Goal: Information Seeking & Learning: Learn about a topic

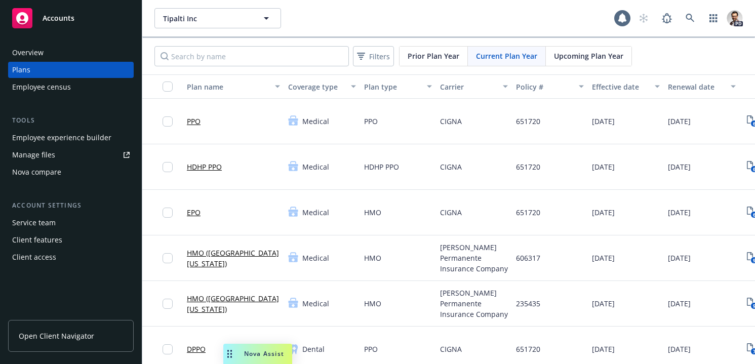
click at [626, 16] on icon at bounding box center [622, 18] width 10 height 10
click at [384, 7] on div "Tipalti Inc Tipalti Inc 1 PD" at bounding box center [448, 18] width 612 height 36
click at [236, 19] on span "Tipalti Inc" at bounding box center [207, 18] width 88 height 11
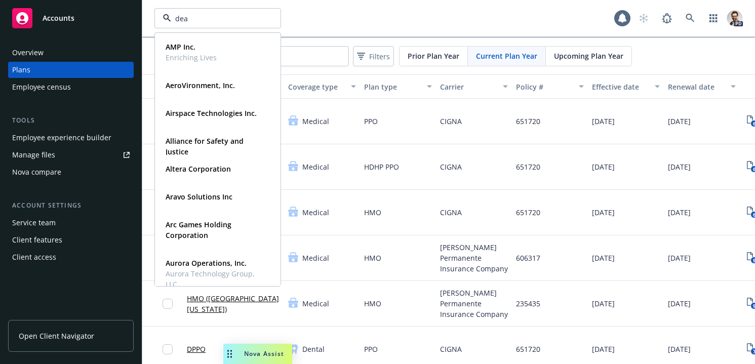
type input "[PERSON_NAME]"
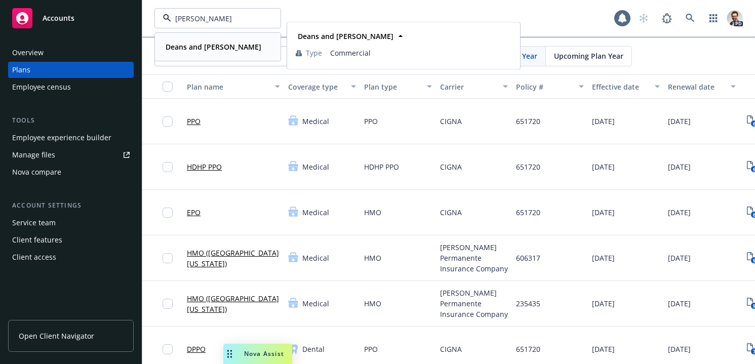
click at [228, 46] on div "Deans and [PERSON_NAME]" at bounding box center [212, 46] width 102 height 15
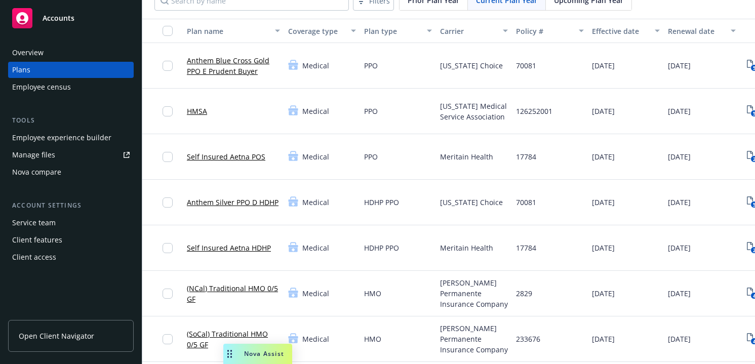
scroll to position [63, 0]
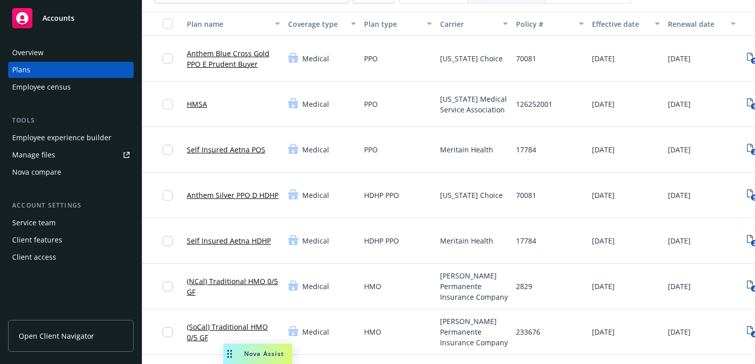
click at [227, 195] on link "Anthem Silver PPO D HDHP" at bounding box center [233, 195] width 92 height 11
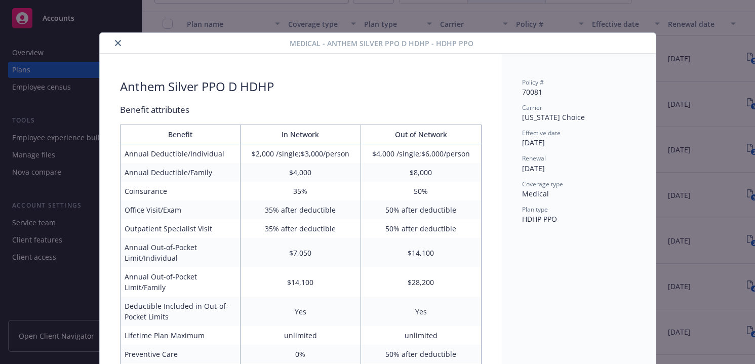
scroll to position [30, 0]
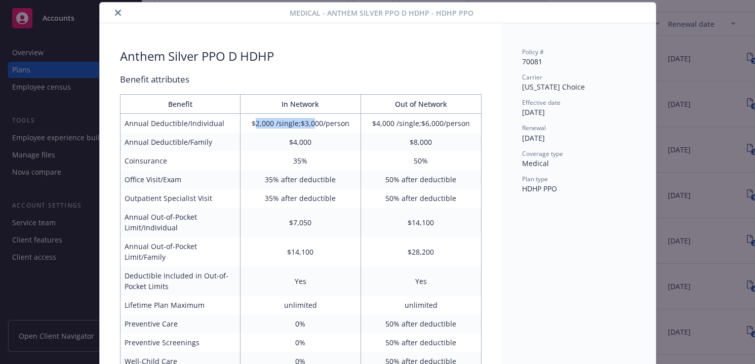
drag, startPoint x: 255, startPoint y: 125, endPoint x: 313, endPoint y: 121, distance: 58.3
click at [313, 121] on td "$2,000 /single;$3,000/person" at bounding box center [300, 123] width 120 height 19
click at [342, 83] on div "Benefit attributes" at bounding box center [300, 79] width 361 height 13
click at [115, 15] on icon "close" at bounding box center [118, 12] width 6 height 6
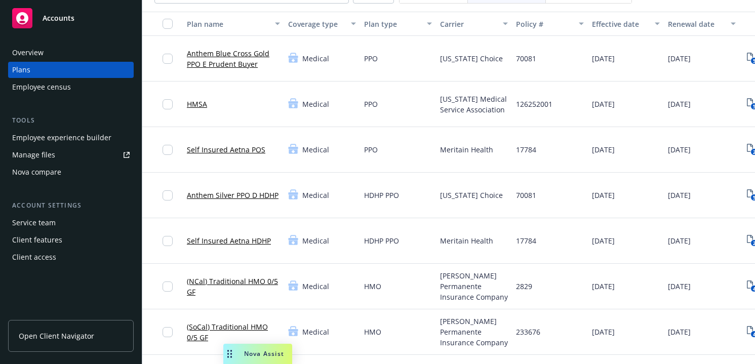
click at [244, 102] on div "HMSA" at bounding box center [233, 104] width 101 height 46
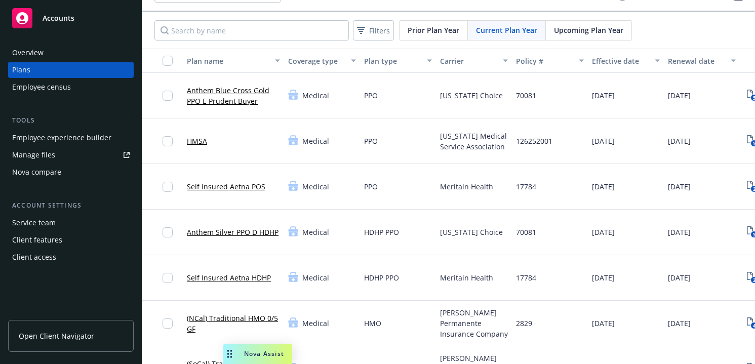
scroll to position [28, 0]
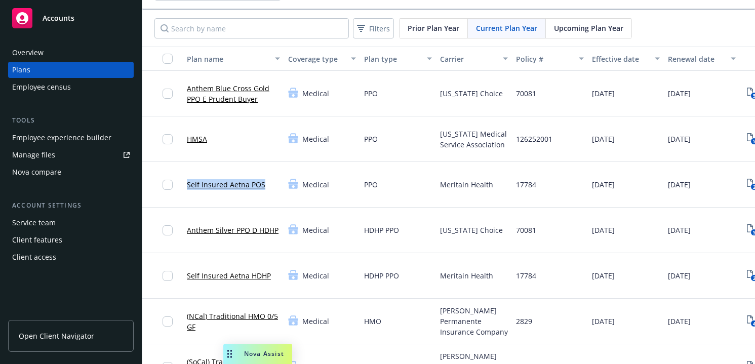
drag, startPoint x: 185, startPoint y: 186, endPoint x: 278, endPoint y: 184, distance: 93.2
click at [269, 185] on div "Self Insured Aetna POS" at bounding box center [233, 185] width 101 height 46
drag, startPoint x: 260, startPoint y: 187, endPoint x: 248, endPoint y: 188, distance: 12.2
click at [260, 187] on link "Self Insured Aetna POS" at bounding box center [226, 184] width 78 height 11
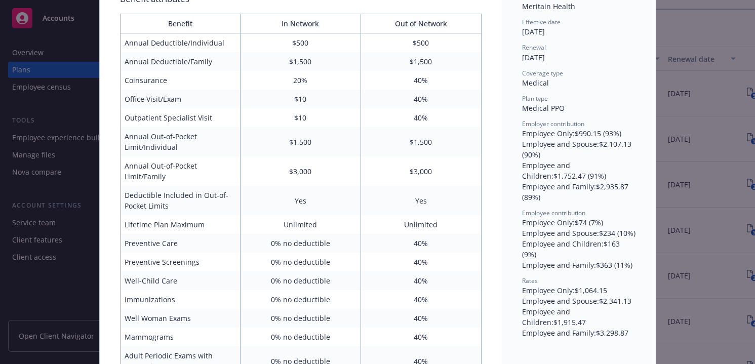
scroll to position [73, 0]
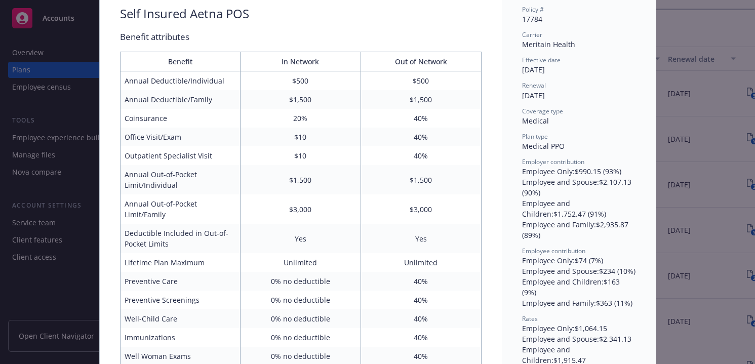
click at [699, 77] on div "Medical - Self Insured Aetna POS - Medical PPO Self Insured Aetna POS Benefit a…" at bounding box center [377, 182] width 755 height 364
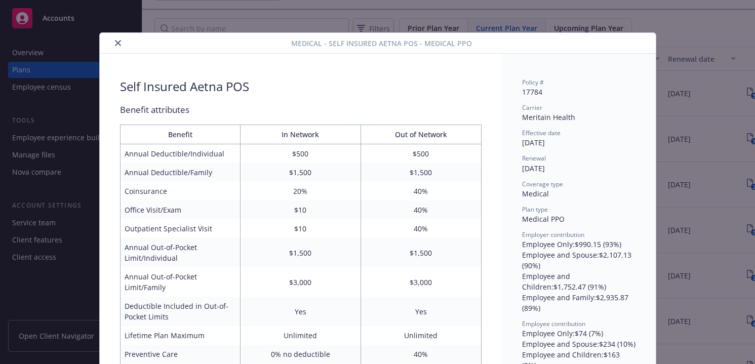
click at [117, 41] on icon "close" at bounding box center [118, 43] width 6 height 6
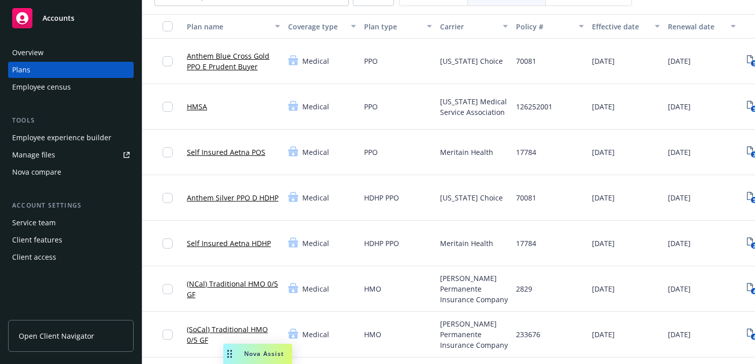
scroll to position [64, 0]
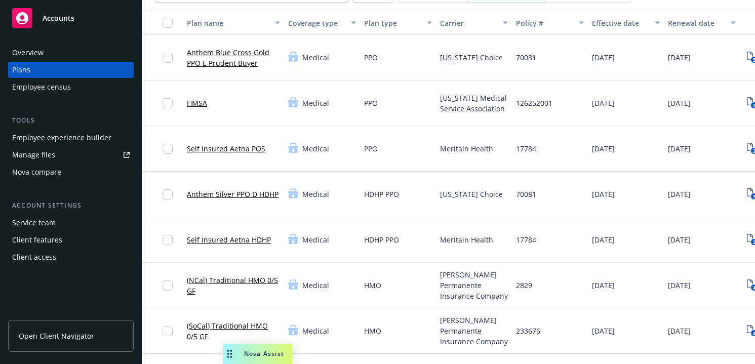
click at [251, 239] on link "Self Insured Aetna HDHP" at bounding box center [229, 239] width 84 height 11
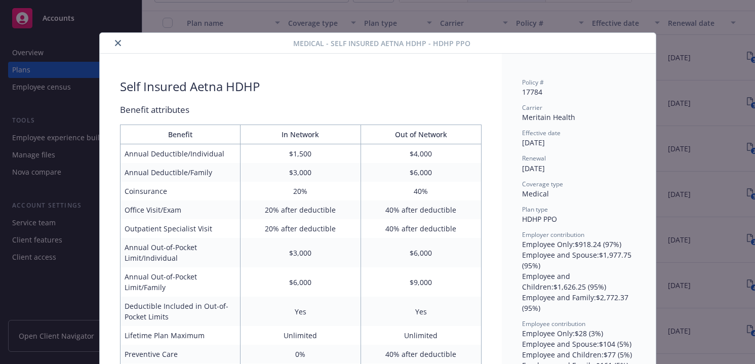
scroll to position [30, 0]
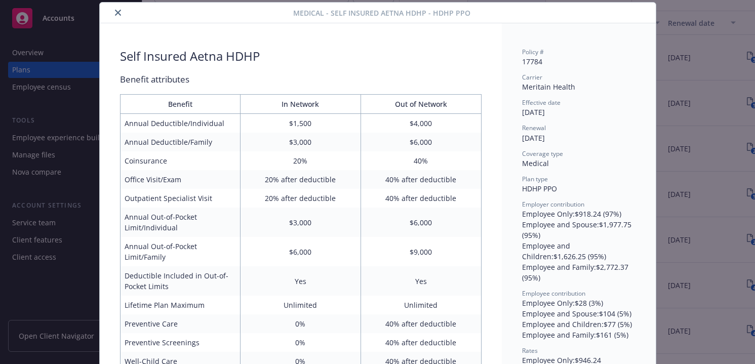
click at [719, 176] on div "Medical - Self Insured Aetna HDHP - HDHP PPO Self Insured Aetna HDHP Benefit at…" at bounding box center [377, 182] width 755 height 364
click at [112, 12] on button "close" at bounding box center [118, 13] width 12 height 12
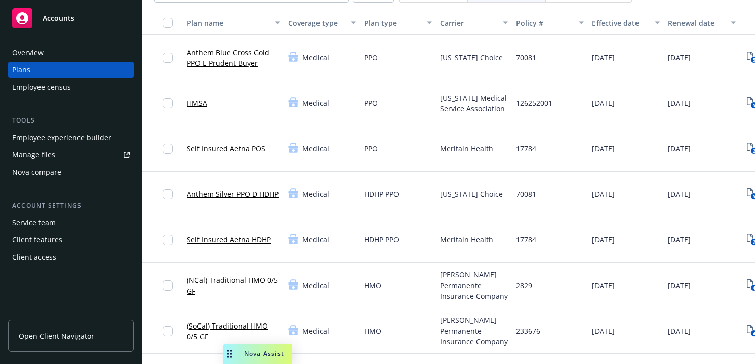
scroll to position [0, 61]
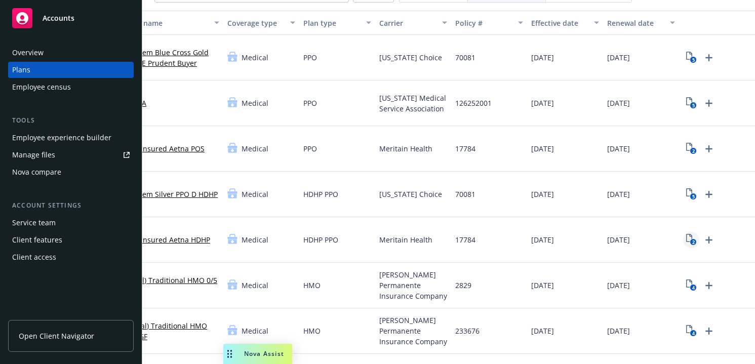
click at [688, 239] on icon "2" at bounding box center [691, 240] width 11 height 12
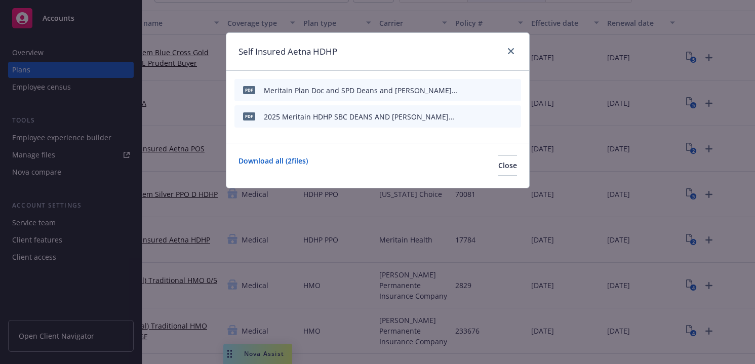
click at [492, 116] on icon "preview file" at bounding box center [494, 115] width 9 height 7
